Goal: Task Accomplishment & Management: Manage account settings

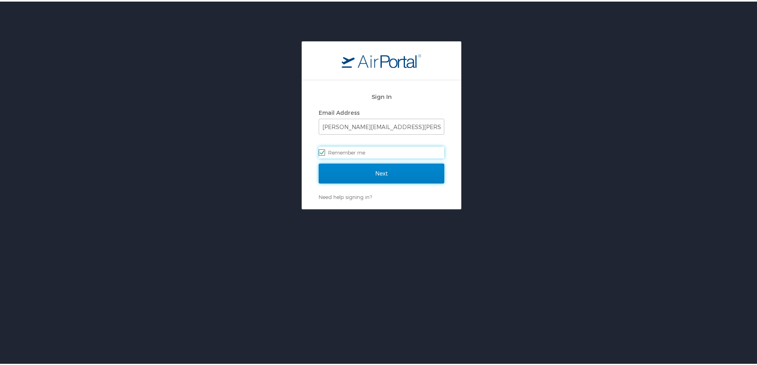
click at [387, 175] on input "Next" at bounding box center [382, 172] width 126 height 20
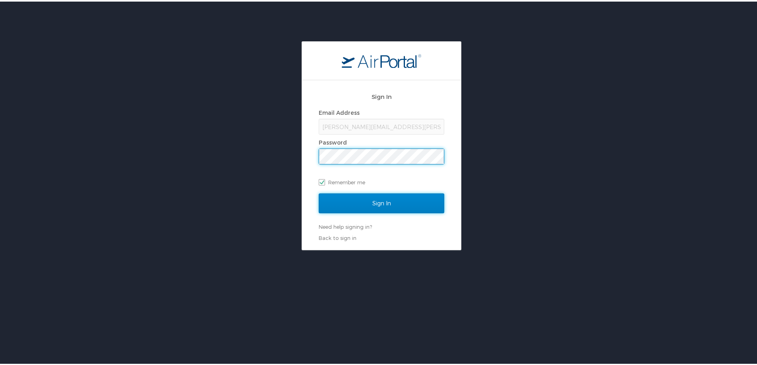
click at [367, 203] on input "Sign In" at bounding box center [382, 202] width 126 height 20
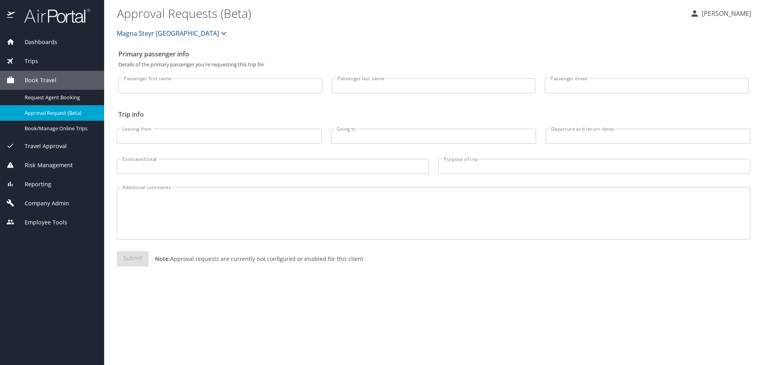
click at [47, 42] on span "Dashboards" at bounding box center [36, 42] width 43 height 9
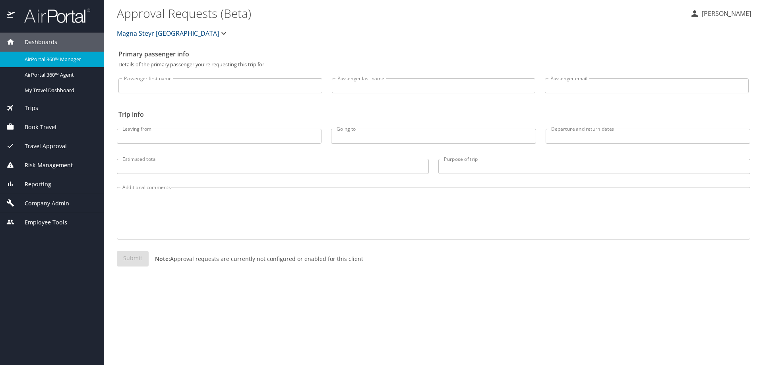
click at [50, 60] on span "AirPortal 360™ Manager" at bounding box center [60, 60] width 70 height 8
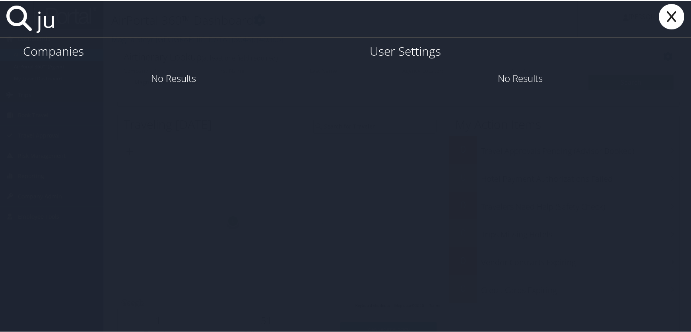
type input "j"
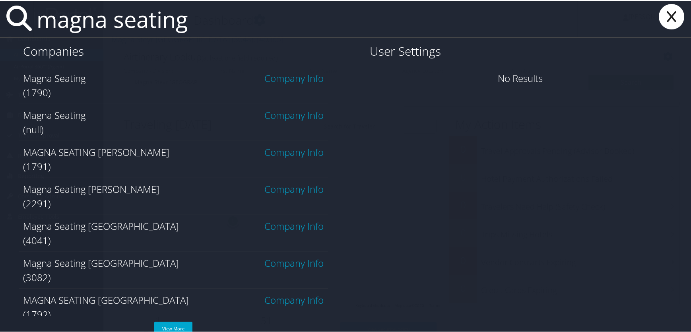
type input "magna seating"
click at [298, 79] on link "Company Info" at bounding box center [294, 77] width 59 height 13
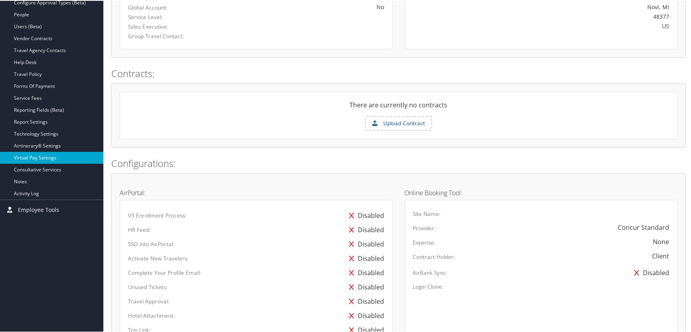
scroll to position [108, 0]
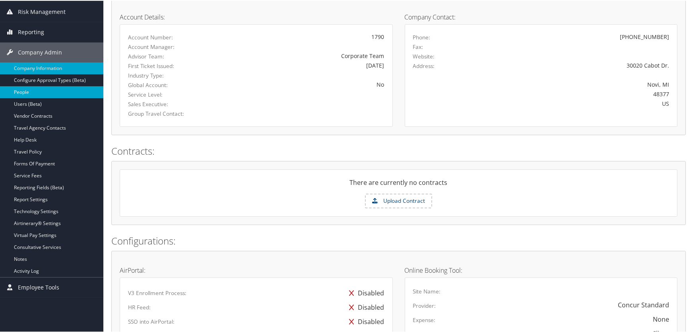
click at [25, 95] on link "People" at bounding box center [51, 91] width 103 height 12
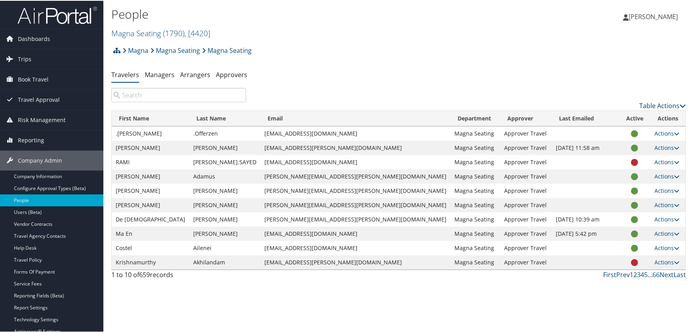
click at [646, 102] on link "Table Actions" at bounding box center [662, 105] width 47 height 9
click at [615, 117] on link "Add New User" at bounding box center [630, 118] width 105 height 14
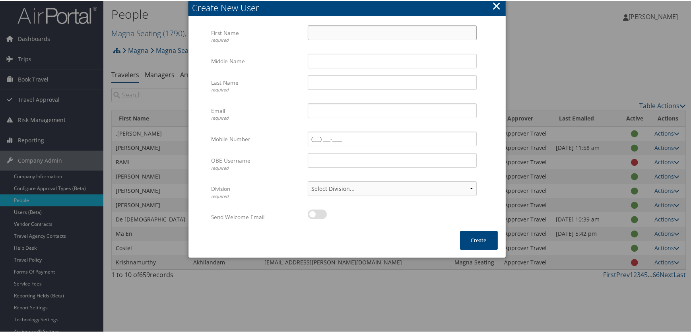
click at [339, 35] on input "First Name required" at bounding box center [392, 32] width 169 height 15
type input "Judy"
type input "M"
type input "Witte"
type input "judy.witte@magna.com"
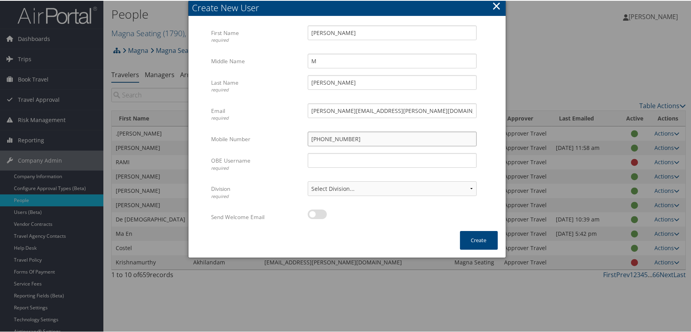
type input "(248) 388-0487"
click at [328, 161] on input "OBE Username required" at bounding box center [392, 159] width 169 height 15
type input "judy.witte@magna.hmhf"
click at [456, 186] on select "Select Division... Division: Magna Seating Division: Seating Novi Division: Sea…" at bounding box center [392, 187] width 169 height 15
select select "43709"
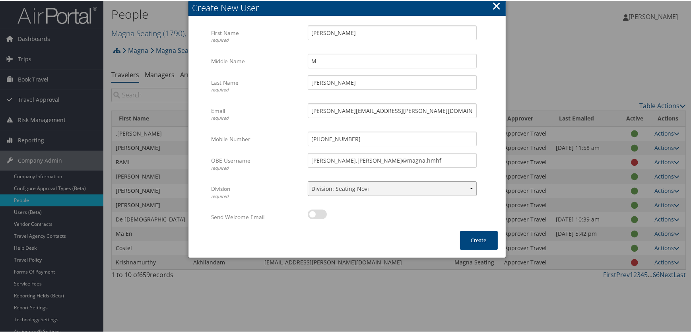
click at [308, 180] on select "Select Division... Division: Magna Seating Division: Seating Novi Division: Sea…" at bounding box center [392, 187] width 169 height 15
click at [471, 240] on button "Create" at bounding box center [479, 239] width 38 height 19
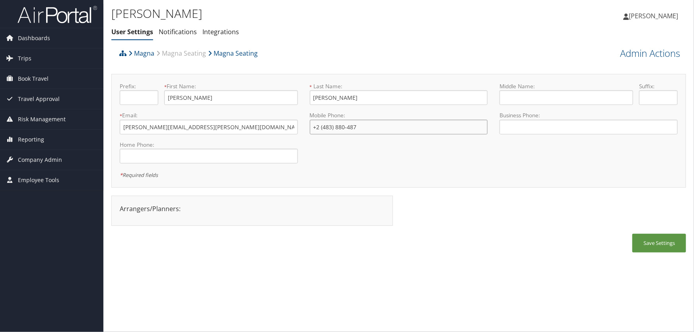
click at [377, 128] on input "+2 (483) 880-487" at bounding box center [399, 127] width 178 height 15
type input "+1 (248) 388-0487"
click at [652, 237] on button "Save Settings" at bounding box center [659, 243] width 54 height 19
click at [634, 51] on link "Admin Actions" at bounding box center [650, 54] width 60 height 14
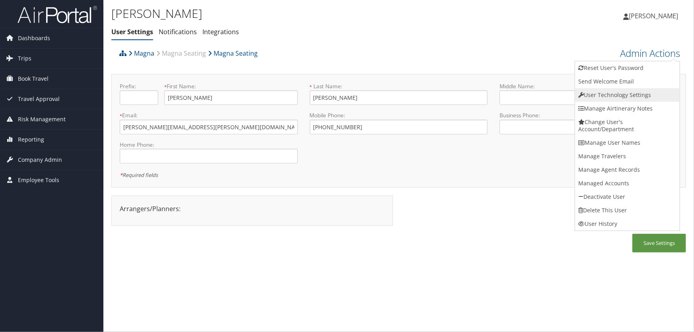
click at [602, 94] on link "User Technology Settings" at bounding box center [627, 95] width 105 height 14
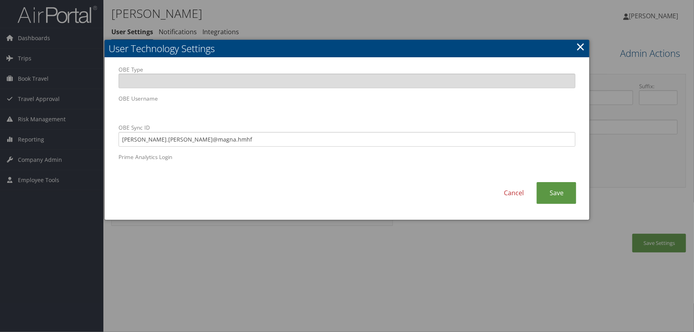
drag, startPoint x: 229, startPoint y: 271, endPoint x: 234, endPoint y: 272, distance: 4.8
click at [229, 271] on div at bounding box center [347, 166] width 694 height 332
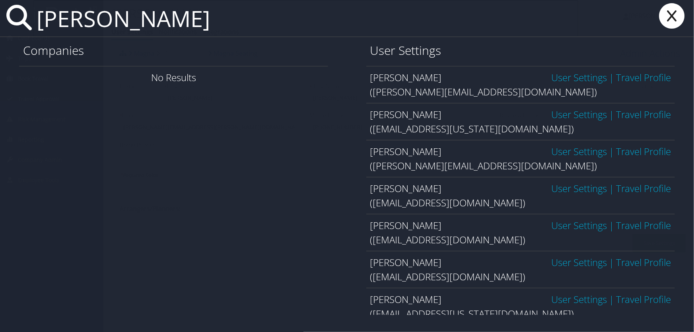
type input "mcgahan"
click at [581, 262] on link "User Settings" at bounding box center [579, 262] width 56 height 13
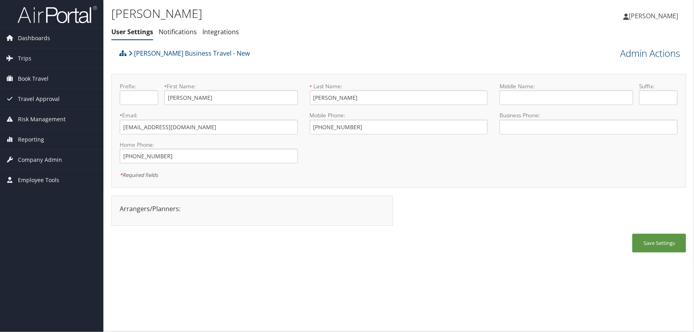
click at [638, 50] on link "Admin Actions" at bounding box center [650, 54] width 60 height 14
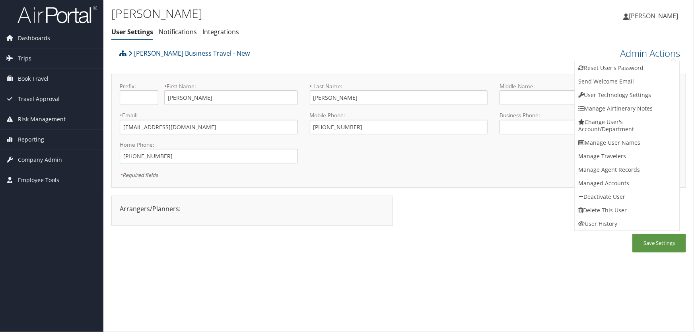
click at [499, 41] on div "Kelly McGahan User Settings Notifications Integrations User Settings Notificati…" at bounding box center [398, 22] width 590 height 45
